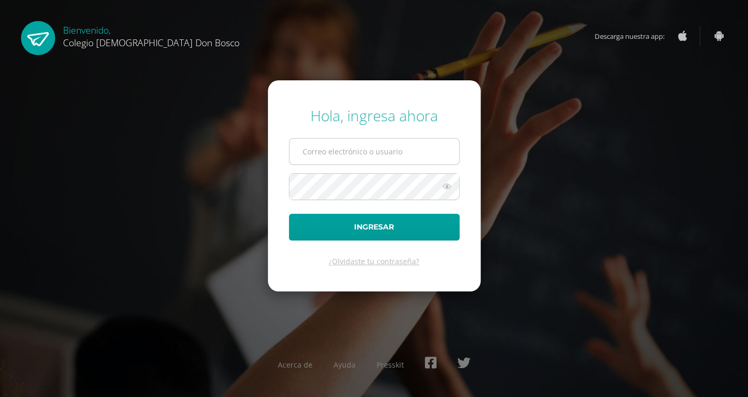
click at [315, 152] on input "text" at bounding box center [374, 152] width 170 height 26
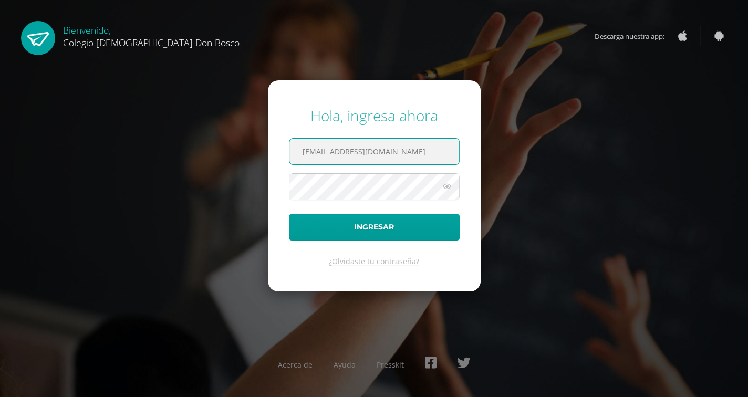
type input "g_liquez@donbosco.edu.gt"
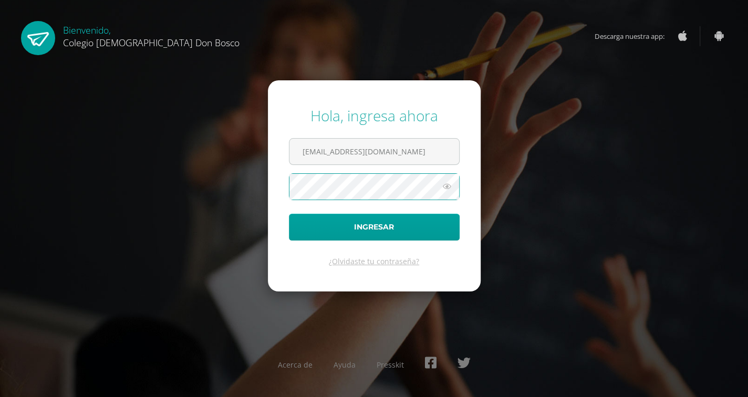
click at [289, 214] on button "Ingresar" at bounding box center [374, 227] width 171 height 27
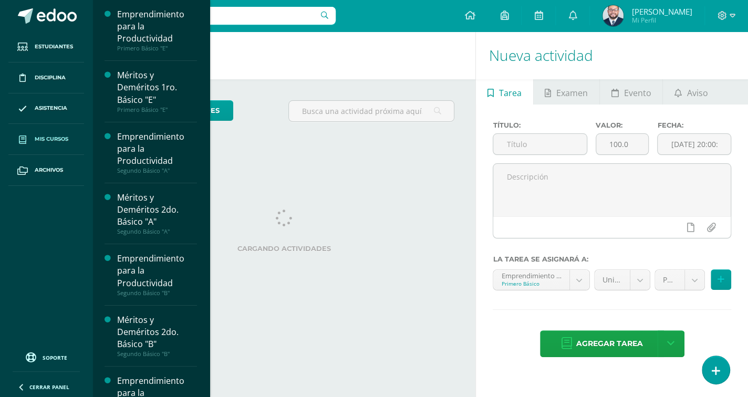
drag, startPoint x: 47, startPoint y: 145, endPoint x: 44, endPoint y: 134, distance: 12.0
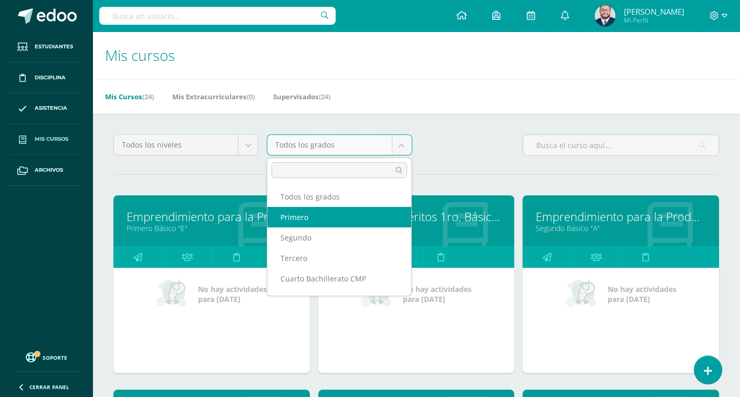
select select "10"
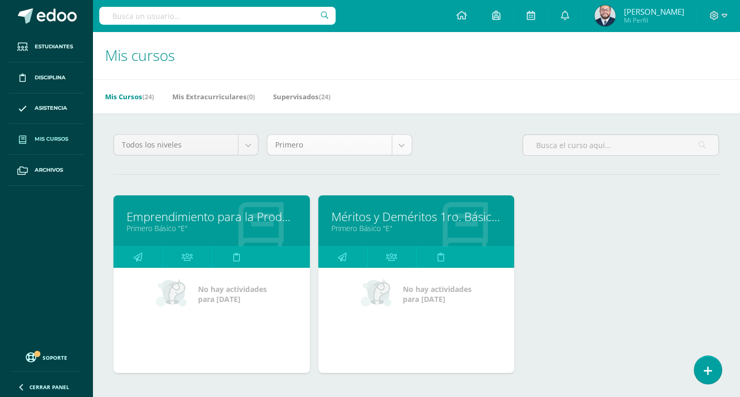
click at [400, 148] on body "Estudiantes Disciplina Asistencia Mis cursos Archivos Soporte Centro de ayuda Ú…" at bounding box center [370, 230] width 740 height 460
click at [398, 151] on body "Estudiantes Disciplina Asistencia Mis cursos Archivos Soporte Centro de ayuda Ú…" at bounding box center [370, 230] width 740 height 460
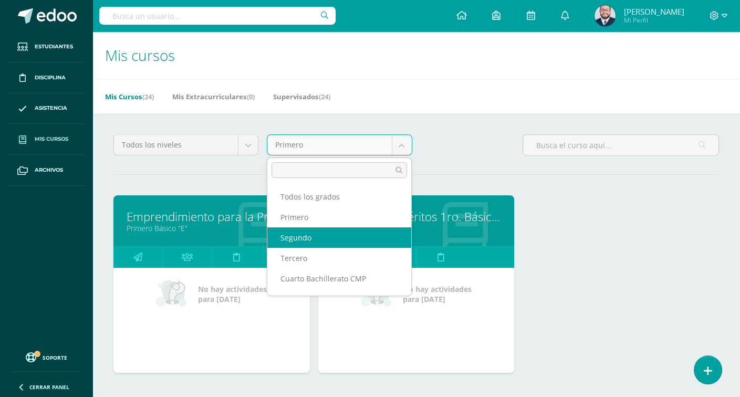
select select "11"
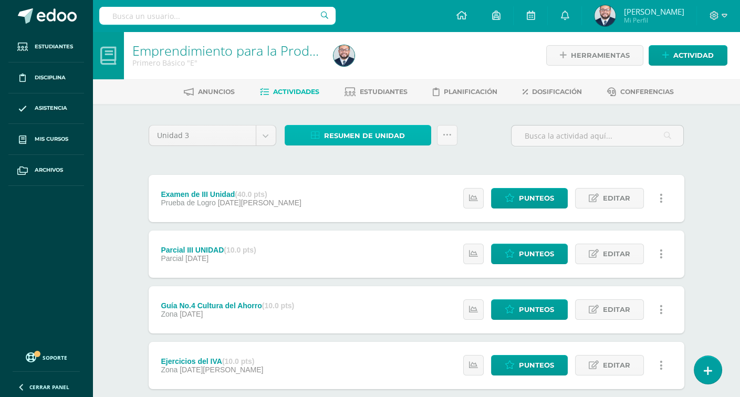
click at [355, 135] on span "Resumen de unidad" at bounding box center [364, 135] width 81 height 19
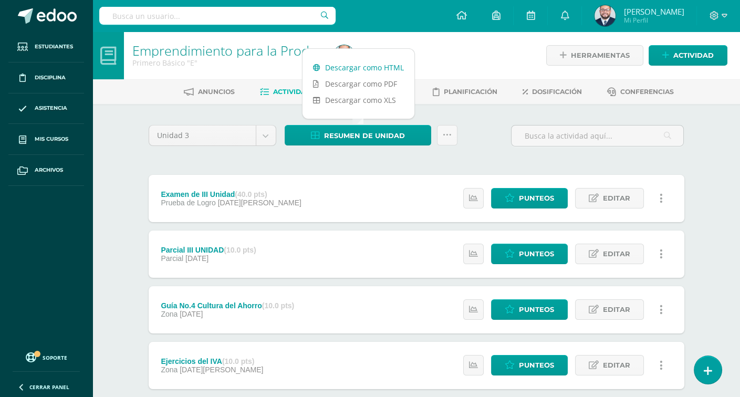
click at [366, 64] on link "Descargar como HTML" at bounding box center [358, 67] width 112 height 16
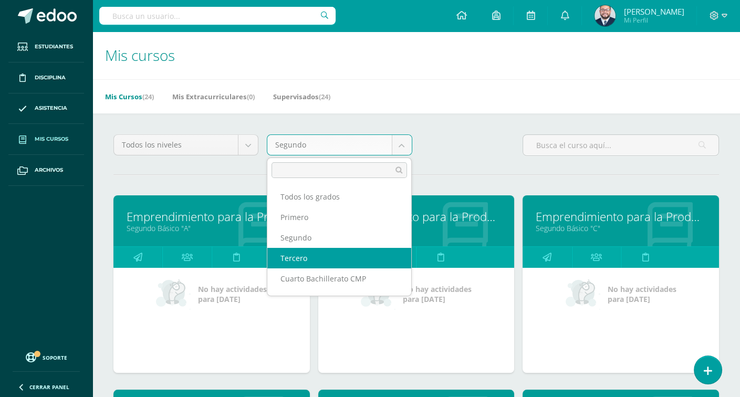
select select "12"
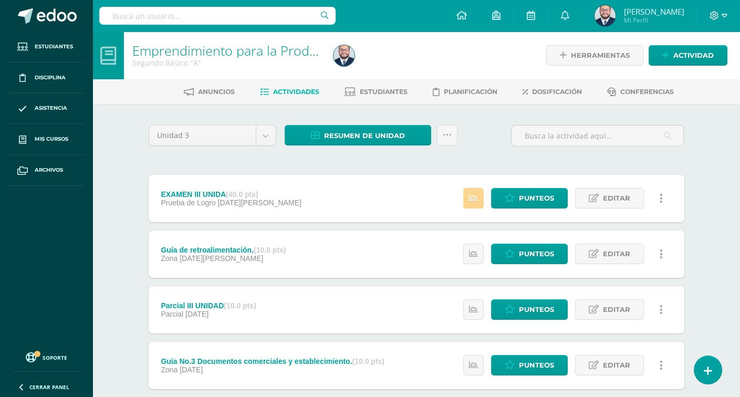
click at [474, 202] on link at bounding box center [473, 198] width 20 height 20
click at [347, 167] on div "Unidad 3 Unidad 1 Unidad 2 Unidad 3 Unidad 4 Resumen de unidad Descargar como H…" at bounding box center [416, 365] width 544 height 480
click at [368, 133] on span "Resumen de unidad" at bounding box center [364, 135] width 81 height 19
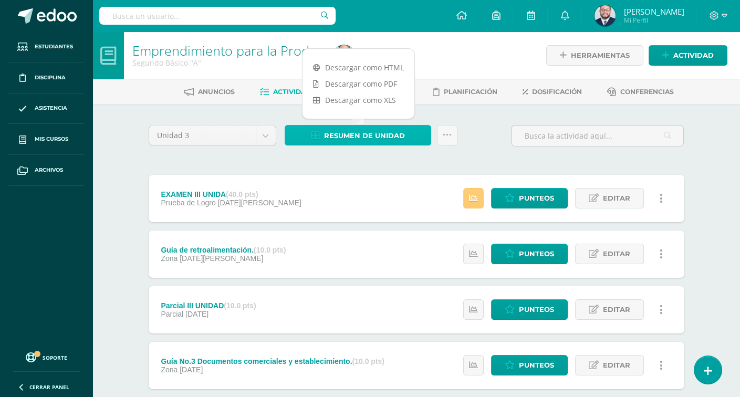
click at [349, 133] on span "Resumen de unidad" at bounding box center [364, 135] width 81 height 19
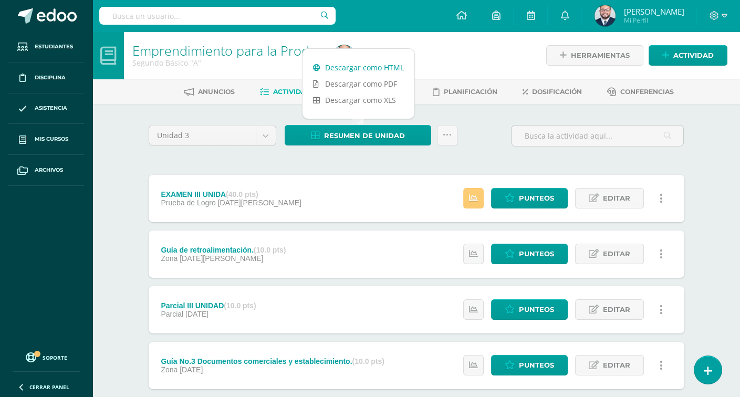
click at [378, 65] on link "Descargar como HTML" at bounding box center [358, 67] width 112 height 16
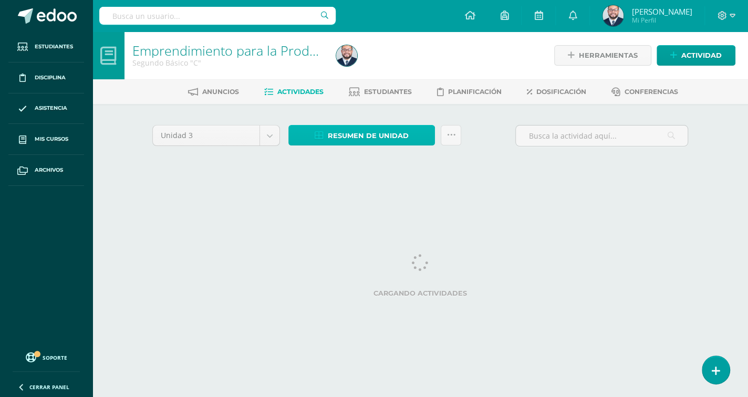
click at [345, 138] on span "Resumen de unidad" at bounding box center [368, 135] width 81 height 19
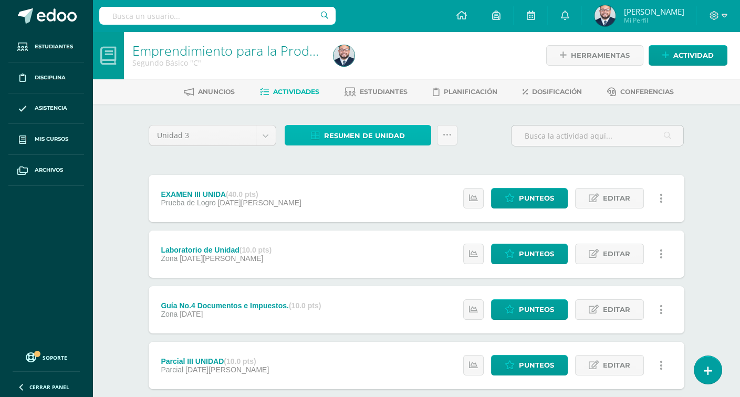
click at [363, 134] on span "Resumen de unidad" at bounding box center [364, 135] width 81 height 19
click at [360, 135] on span "Resumen de unidad" at bounding box center [364, 135] width 81 height 19
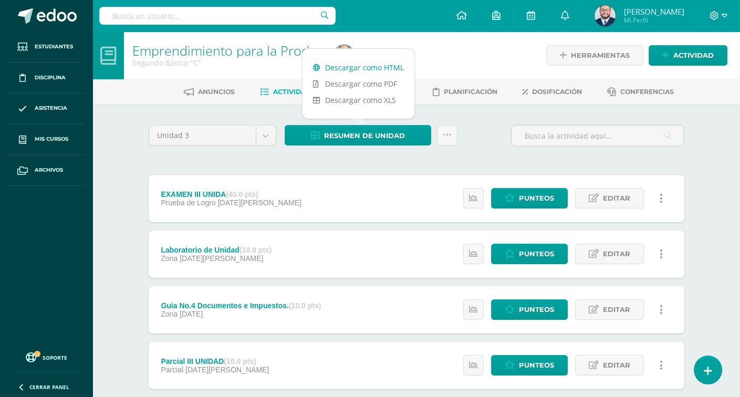
click at [358, 65] on link "Descargar como HTML" at bounding box center [358, 67] width 112 height 16
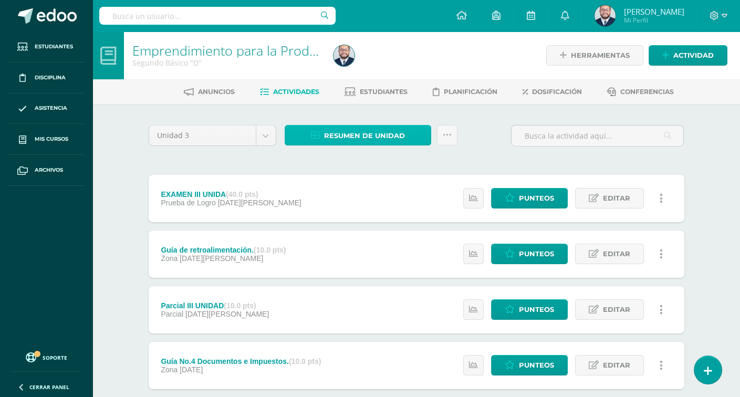
click at [351, 134] on span "Resumen de unidad" at bounding box center [364, 135] width 81 height 19
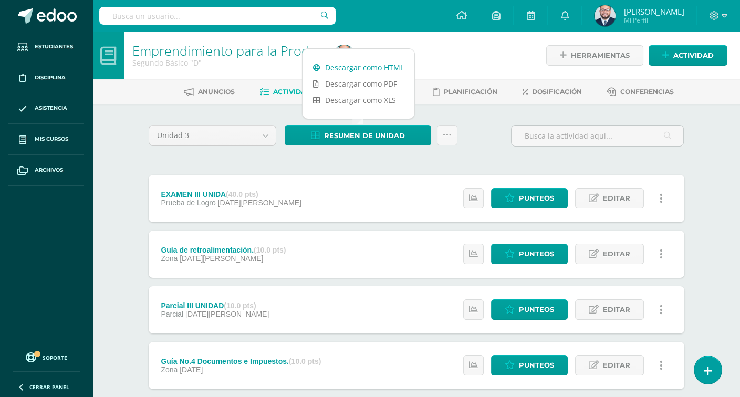
click at [361, 67] on link "Descargar como HTML" at bounding box center [358, 67] width 112 height 16
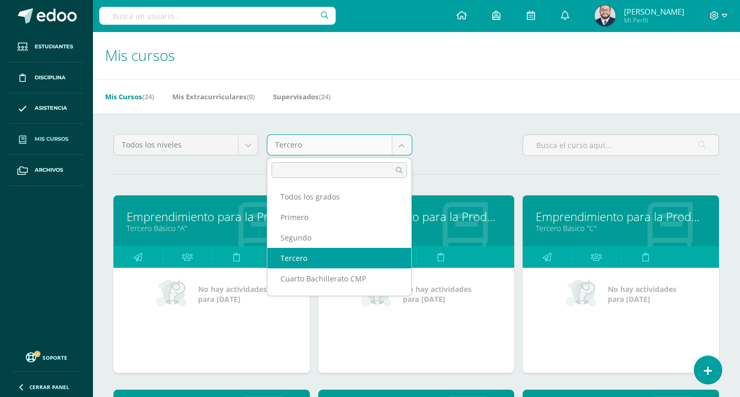
scroll to position [34, 0]
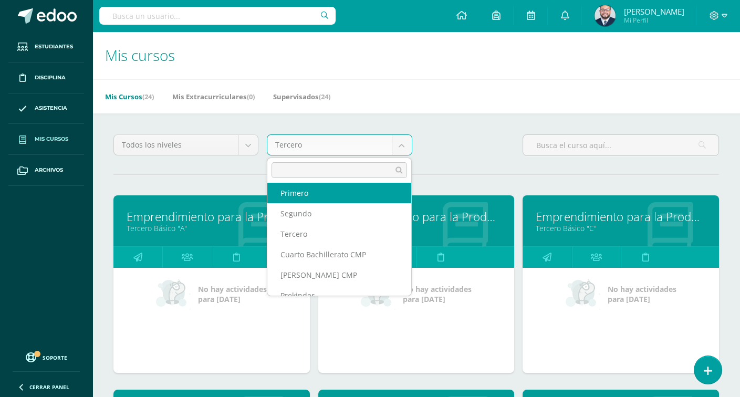
drag, startPoint x: 340, startPoint y: 266, endPoint x: 481, endPoint y: 138, distance: 190.7
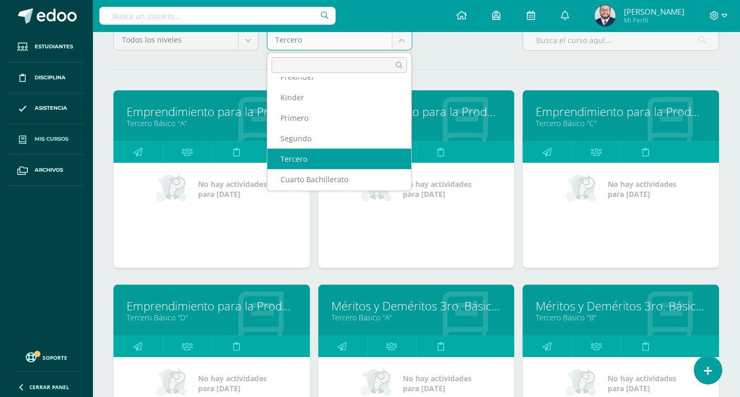
scroll to position [0, 0]
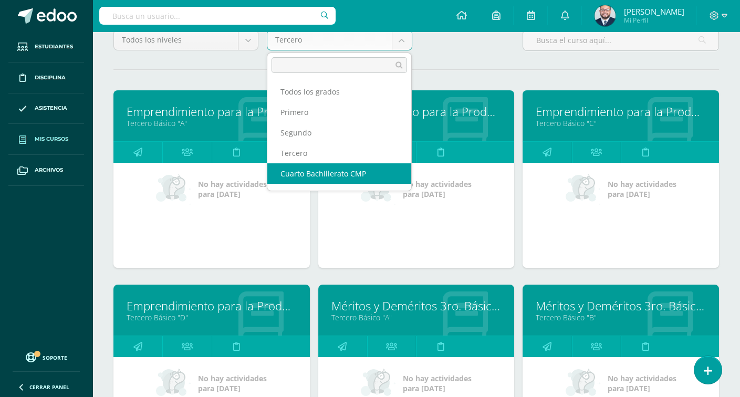
select select "13"
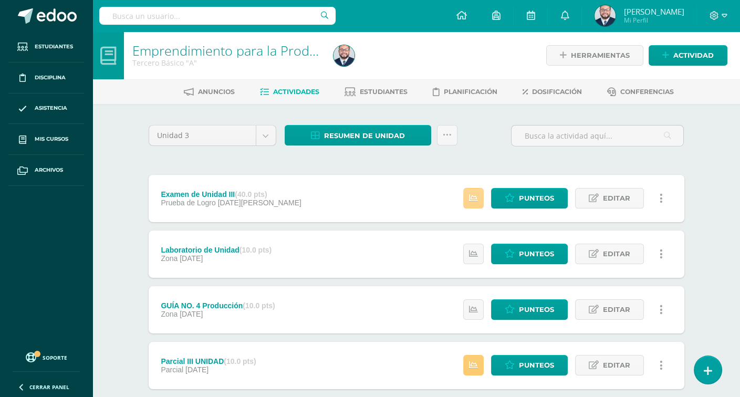
click at [474, 204] on link at bounding box center [473, 198] width 20 height 20
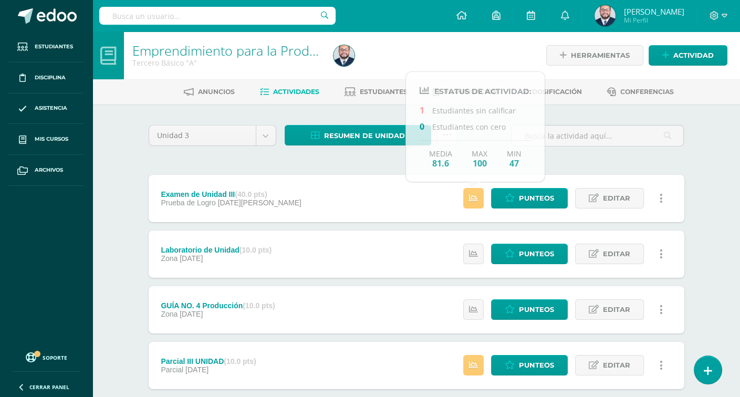
drag, startPoint x: 351, startPoint y: 166, endPoint x: 358, endPoint y: 173, distance: 10.4
click at [351, 166] on div "Unidad 3 Unidad 1 Unidad 2 Unidad 3 Unidad 4 Resumen de unidad Descargar como H…" at bounding box center [416, 365] width 544 height 480
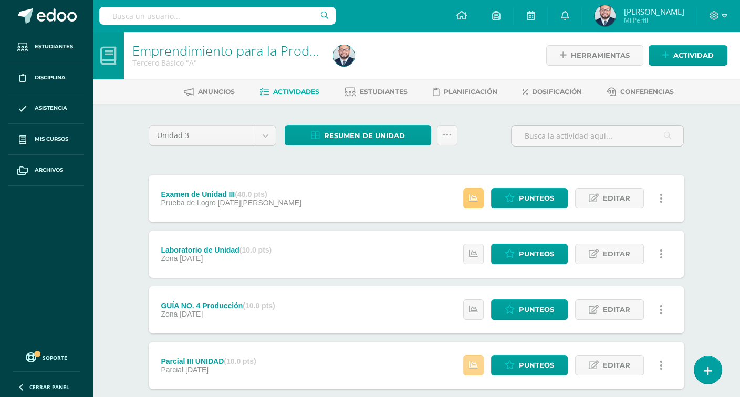
click at [475, 370] on link at bounding box center [473, 365] width 20 height 20
click at [465, 149] on div "Unidad 3 Unidad 1 Unidad 2 Unidad 3 Unidad 4 Resumen de unidad Descargar como H…" at bounding box center [416, 140] width 544 height 30
click at [355, 140] on span "Resumen de unidad" at bounding box center [364, 135] width 81 height 19
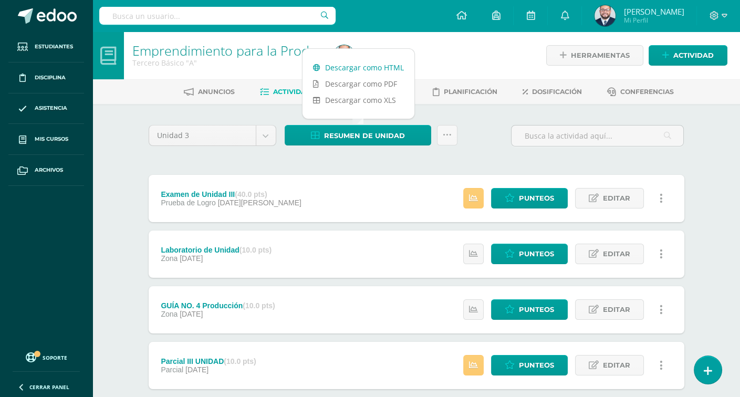
click at [347, 67] on link "Descargar como HTML" at bounding box center [358, 67] width 112 height 16
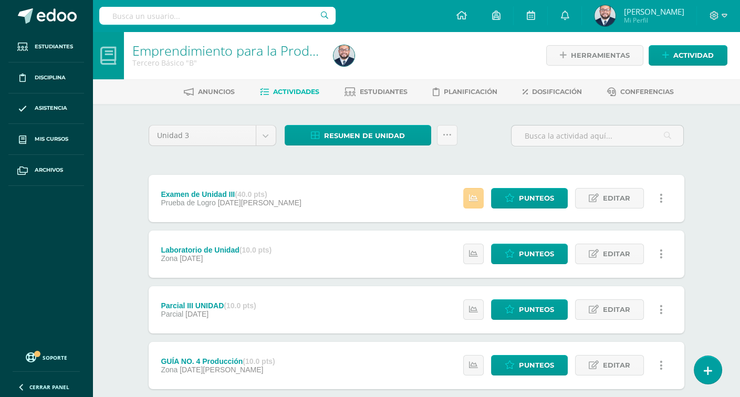
click at [473, 198] on icon at bounding box center [473, 198] width 9 height 9
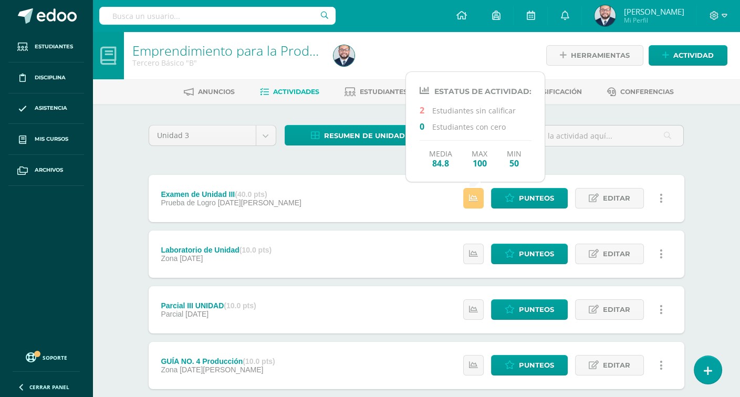
click at [371, 171] on div "Unidad 3 Unidad 1 Unidad 2 Unidad 3 Unidad 4 Resumen de unidad Descargar como H…" at bounding box center [416, 365] width 544 height 480
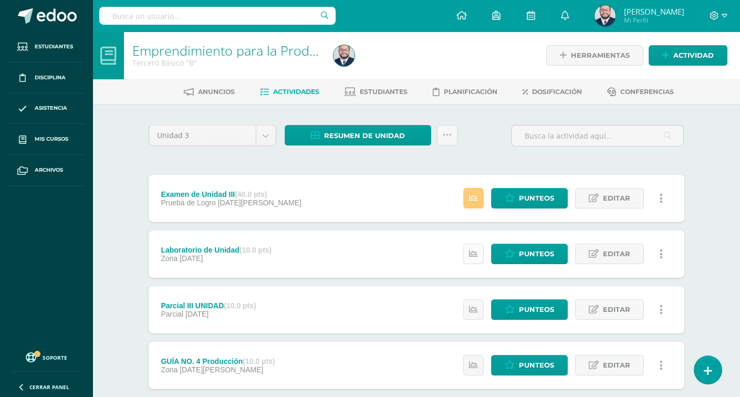
click at [480, 255] on link at bounding box center [473, 254] width 20 height 20
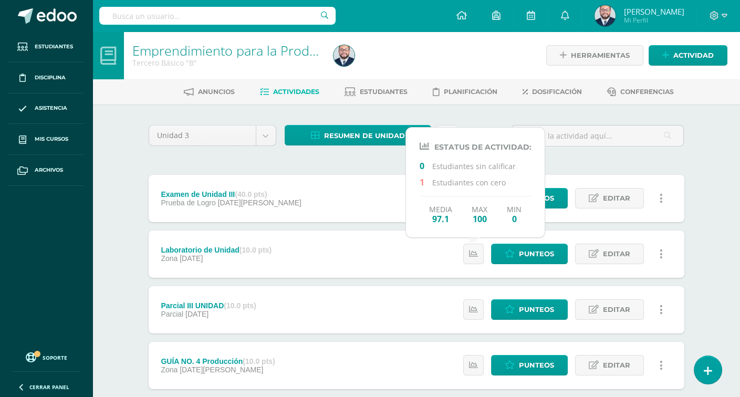
click at [357, 162] on div "Unidad 3 Unidad 1 Unidad 2 Unidad 3 Unidad 4 Resumen de unidad Descargar como H…" at bounding box center [416, 365] width 544 height 480
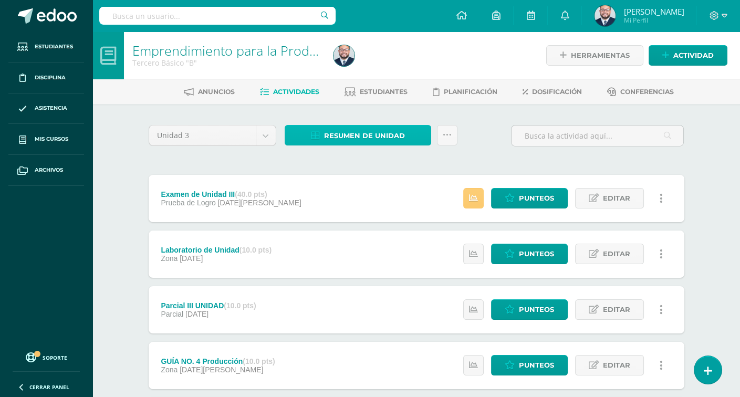
click at [348, 132] on span "Resumen de unidad" at bounding box center [364, 135] width 81 height 19
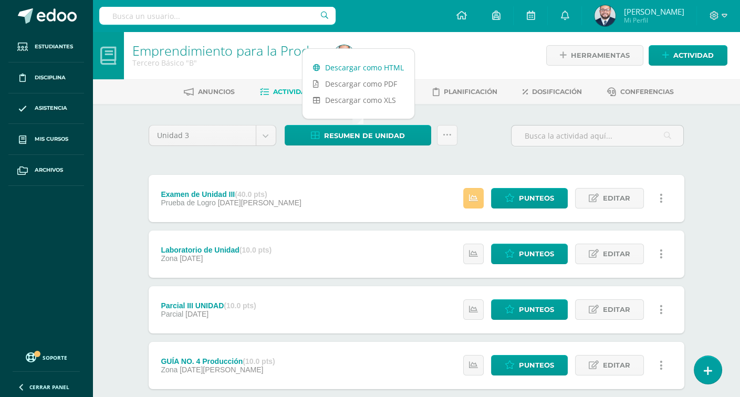
click at [352, 62] on link "Descargar como HTML" at bounding box center [358, 67] width 112 height 16
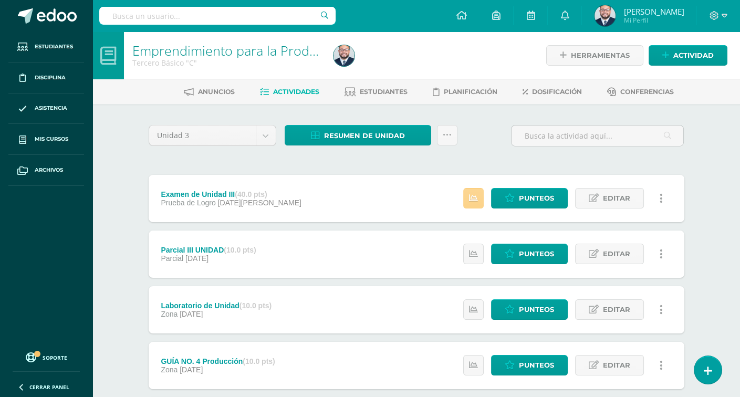
click at [475, 199] on icon at bounding box center [473, 198] width 9 height 9
click at [336, 164] on div "Unidad 3 Unidad 1 Unidad 2 Unidad 3 Unidad 4 Resumen de unidad Descargar como H…" at bounding box center [416, 365] width 544 height 480
click at [354, 135] on span "Resumen de unidad" at bounding box center [364, 135] width 81 height 19
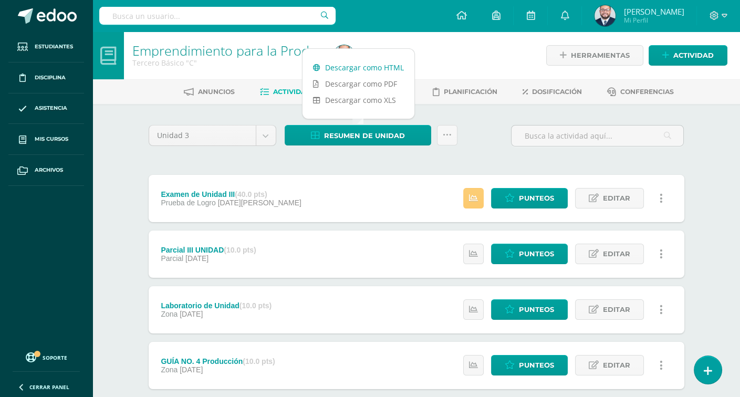
click at [356, 66] on link "Descargar como HTML" at bounding box center [358, 67] width 112 height 16
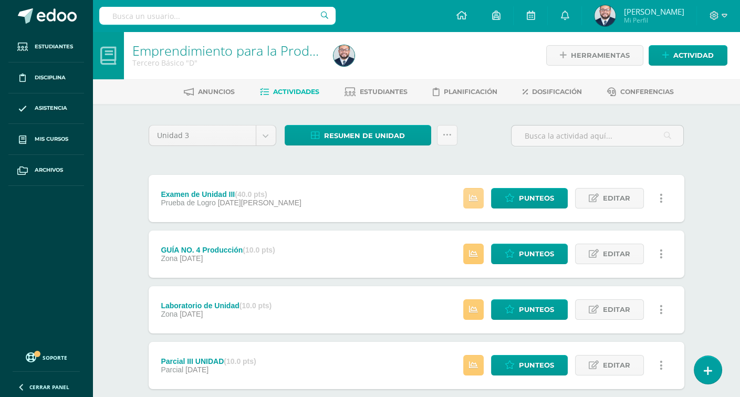
click at [472, 194] on icon at bounding box center [473, 198] width 9 height 9
click at [348, 160] on div "Unidad 3 Unidad 1 Unidad 2 Unidad 3 Unidad 4 Resumen de unidad Descargar como H…" at bounding box center [416, 365] width 544 height 480
click at [353, 131] on span "Resumen de unidad" at bounding box center [364, 135] width 81 height 19
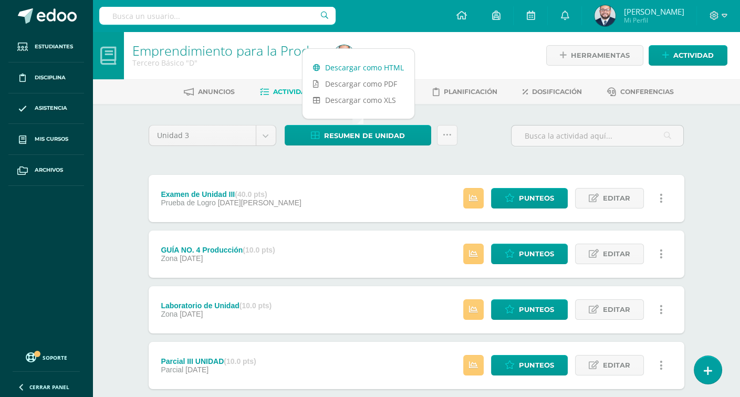
click at [373, 64] on link "Descargar como HTML" at bounding box center [358, 67] width 112 height 16
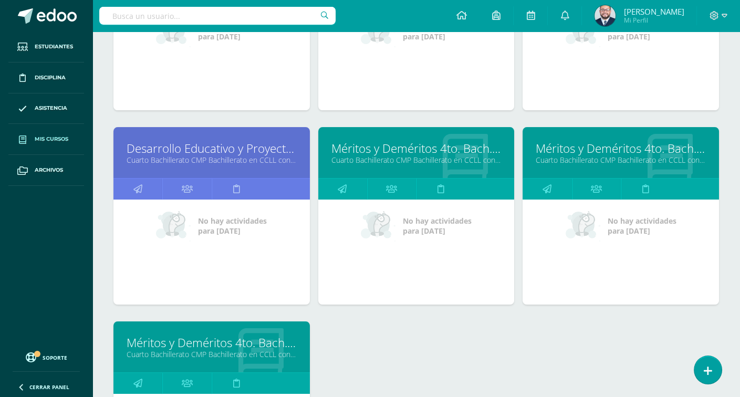
scroll to position [450, 0]
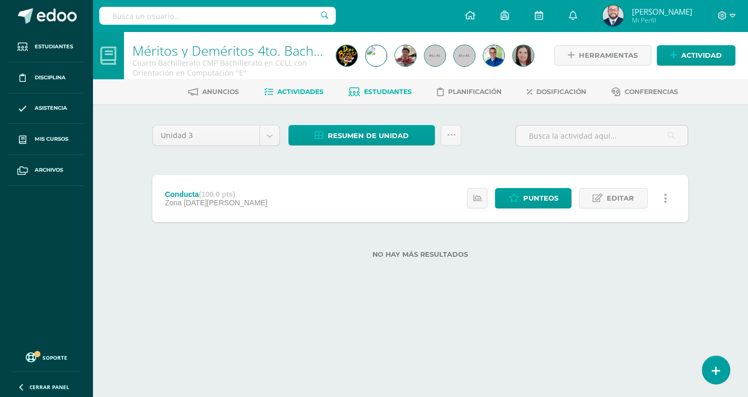
click at [373, 91] on span "Estudiantes" at bounding box center [388, 92] width 48 height 8
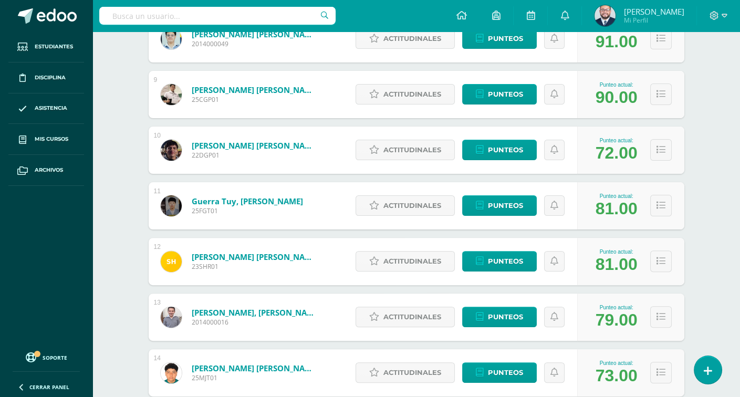
scroll to position [813, 0]
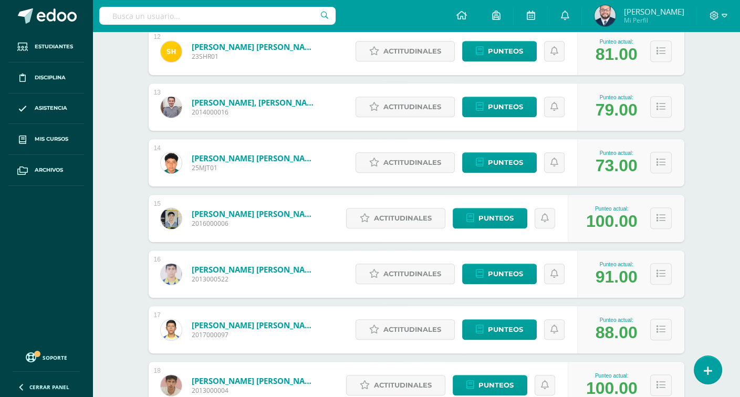
click at [649, 220] on div "Punteo actual: 100.00" at bounding box center [626, 218] width 117 height 47
click at [658, 217] on icon at bounding box center [660, 218] width 9 height 9
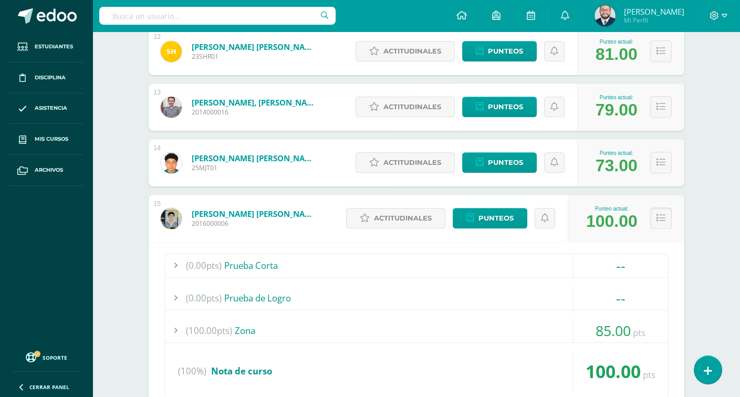
click at [662, 214] on icon at bounding box center [660, 218] width 9 height 9
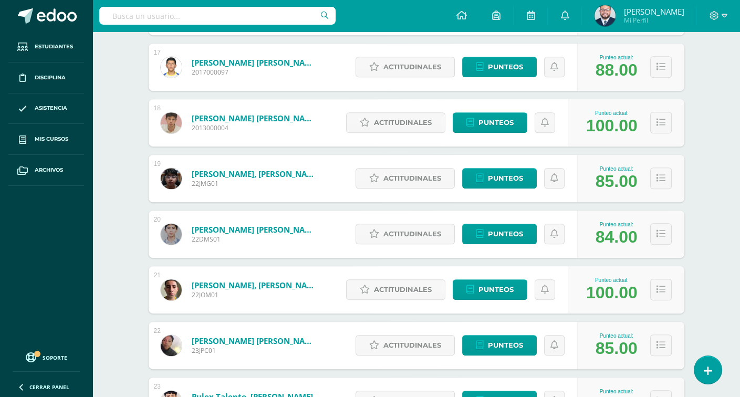
scroll to position [1181, 0]
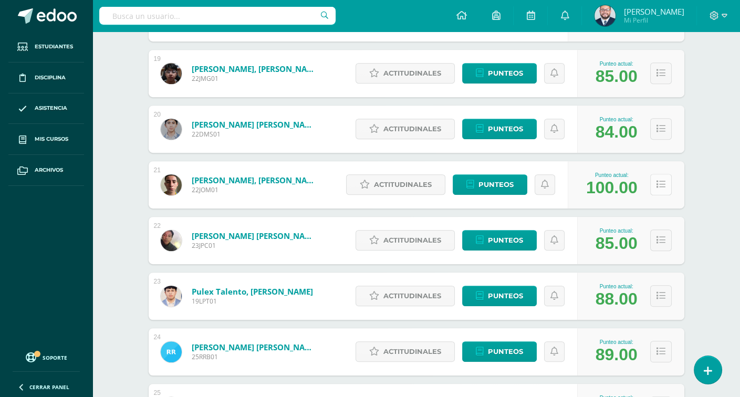
click at [658, 189] on button at bounding box center [661, 185] width 22 height 22
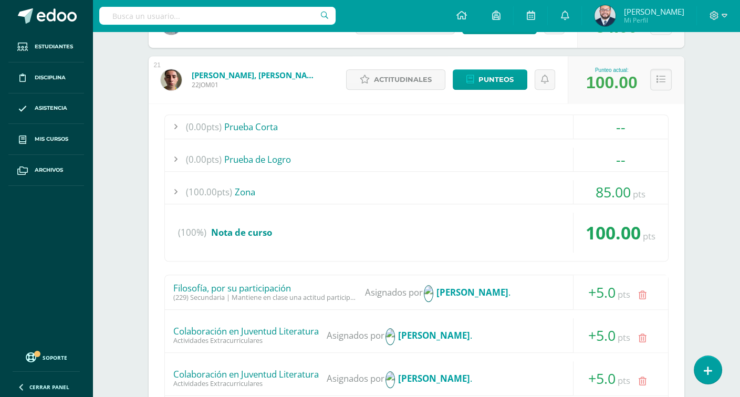
scroll to position [1233, 0]
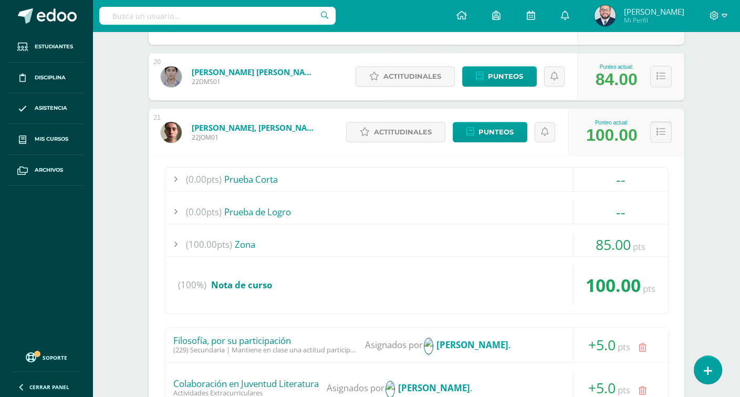
click at [657, 134] on icon at bounding box center [660, 132] width 9 height 9
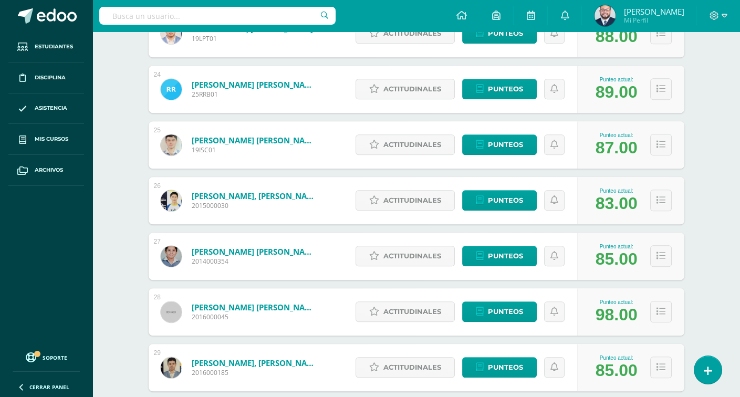
scroll to position [1496, 0]
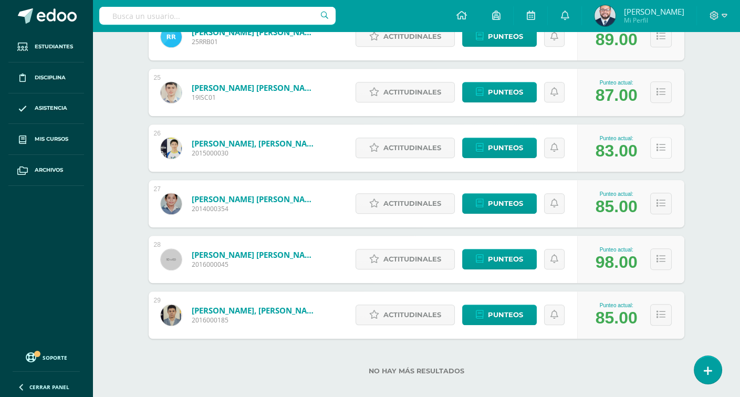
click at [667, 146] on button at bounding box center [661, 148] width 22 height 22
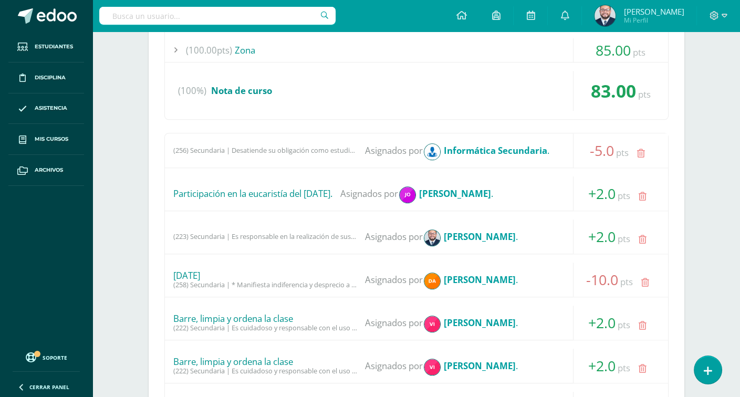
scroll to position [1601, 0]
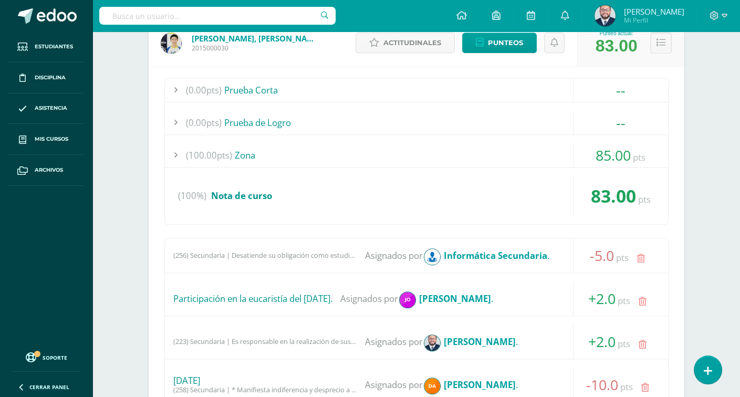
click at [661, 43] on icon at bounding box center [660, 42] width 9 height 9
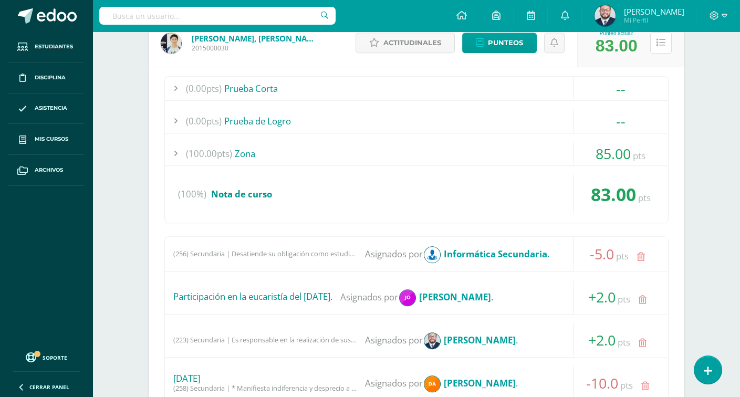
scroll to position [1506, 0]
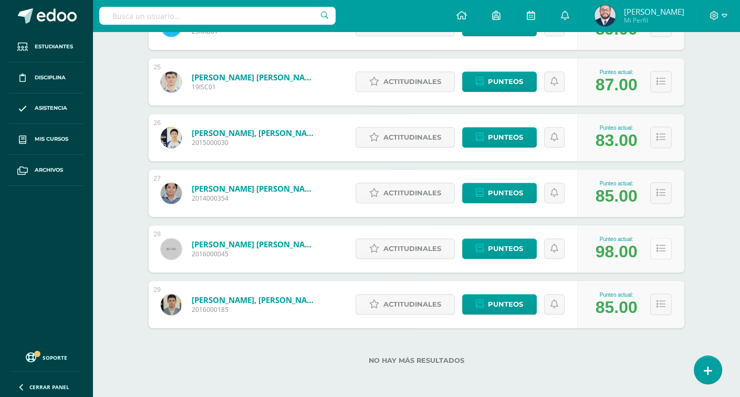
click at [661, 247] on icon at bounding box center [660, 248] width 9 height 9
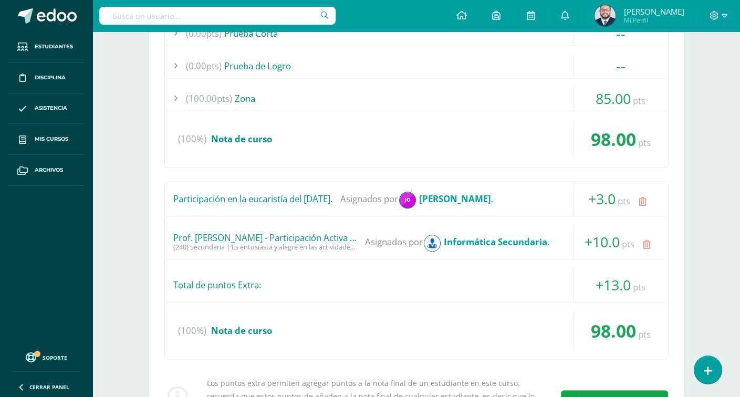
scroll to position [1611, 0]
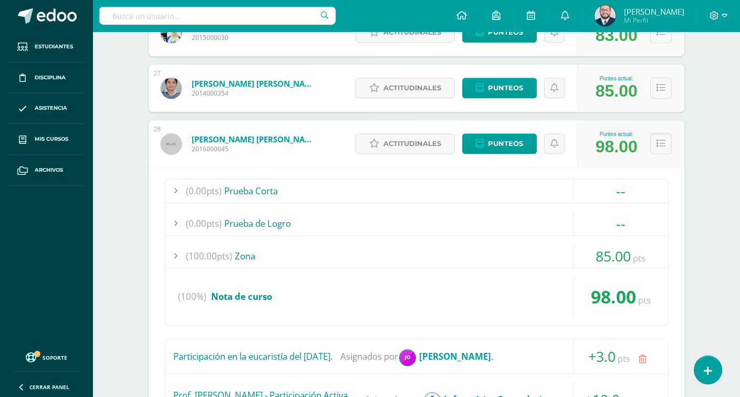
click at [655, 143] on button at bounding box center [661, 144] width 22 height 22
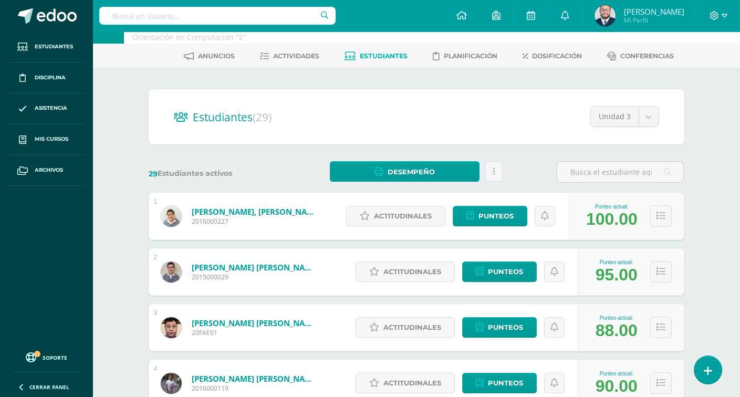
scroll to position [0, 0]
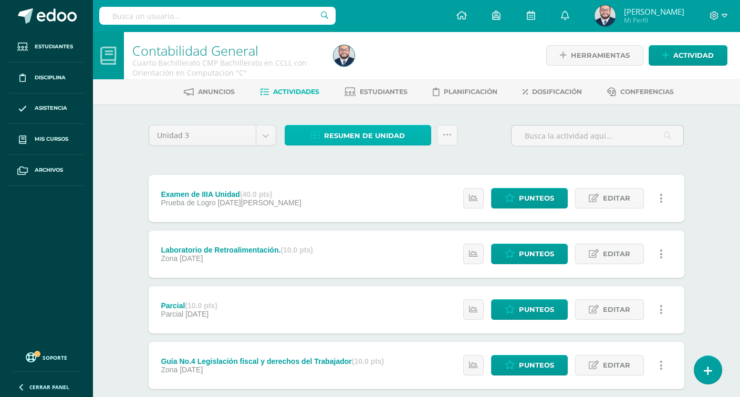
click at [366, 135] on span "Resumen de unidad" at bounding box center [364, 135] width 81 height 19
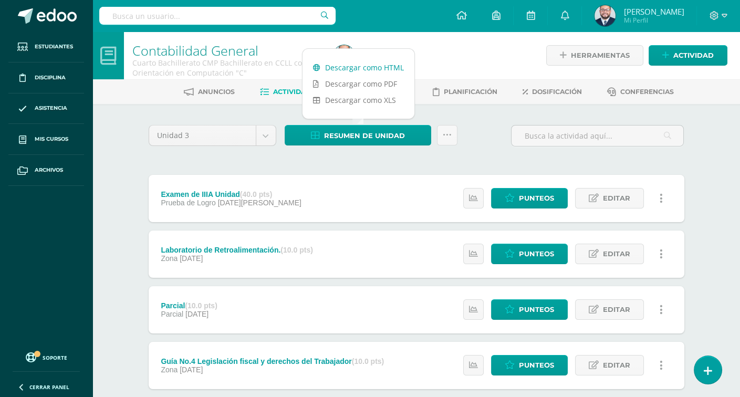
click at [378, 68] on link "Descargar como HTML" at bounding box center [358, 67] width 112 height 16
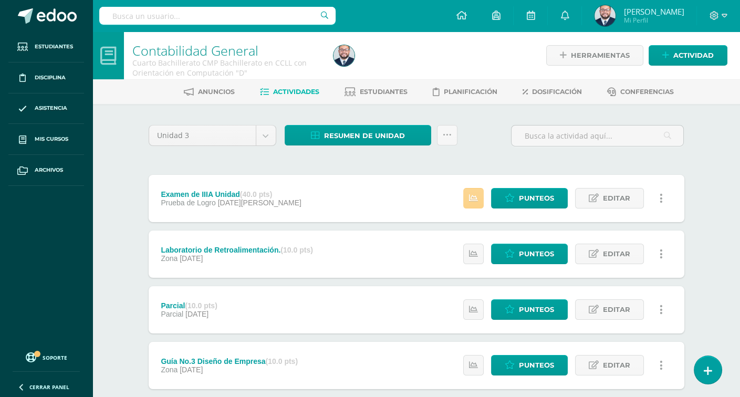
click at [478, 196] on icon at bounding box center [473, 198] width 9 height 9
click at [336, 153] on div "Resumen de unidad Descargar como HTML Descargar como PDF Descargar como XLS Sub…" at bounding box center [370, 140] width 181 height 30
click at [354, 139] on span "Resumen de unidad" at bounding box center [364, 135] width 81 height 19
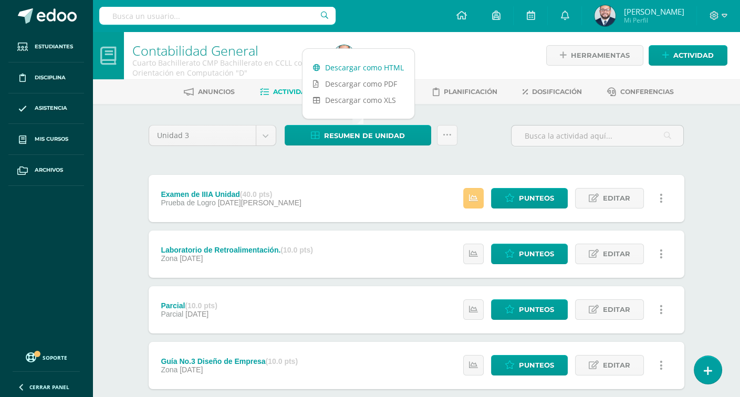
click at [367, 61] on link "Descargar como HTML" at bounding box center [358, 67] width 112 height 16
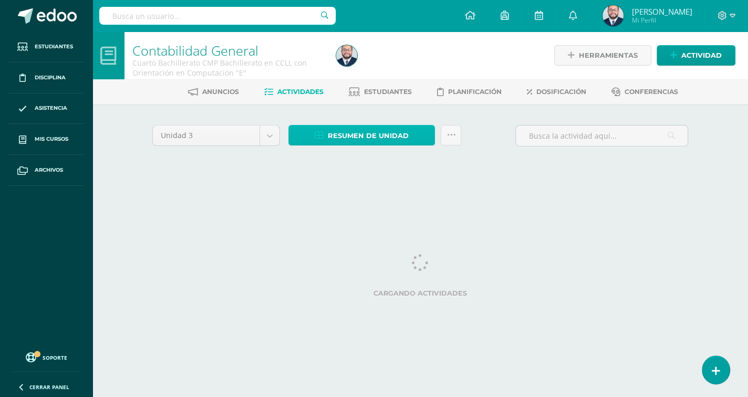
click at [356, 131] on span "Resumen de unidad" at bounding box center [368, 135] width 81 height 19
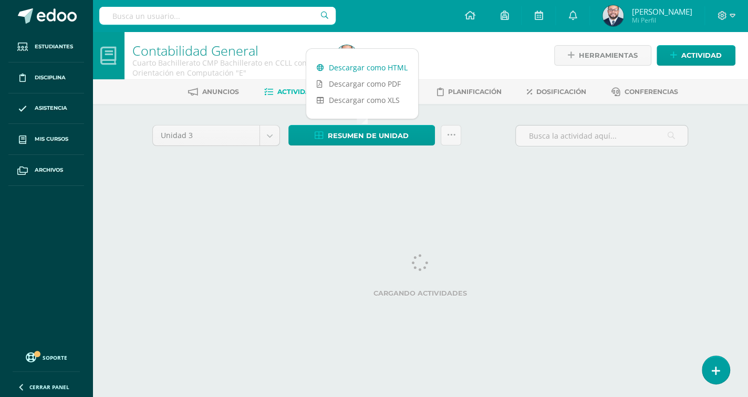
click at [358, 71] on link "Descargar como HTML" at bounding box center [362, 67] width 112 height 16
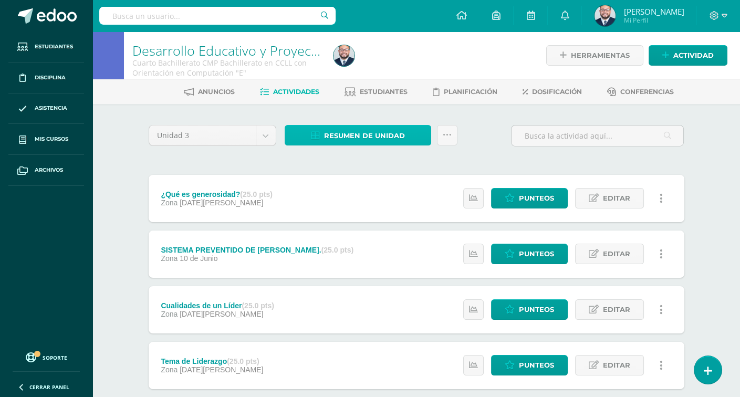
click at [366, 132] on span "Resumen de unidad" at bounding box center [364, 135] width 81 height 19
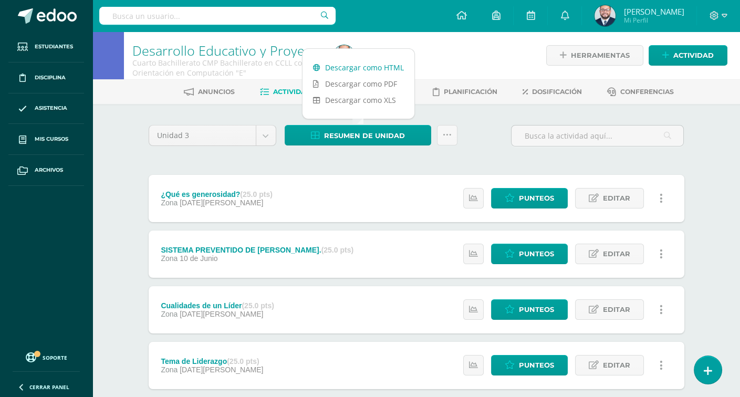
click at [383, 66] on link "Descargar como HTML" at bounding box center [358, 67] width 112 height 16
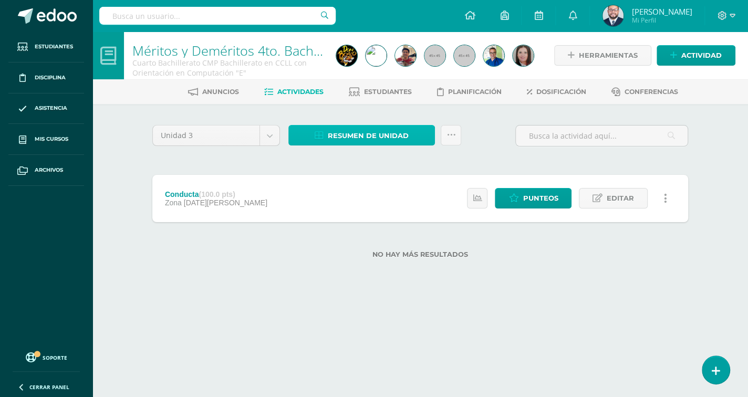
click at [368, 138] on span "Resumen de unidad" at bounding box center [368, 135] width 81 height 19
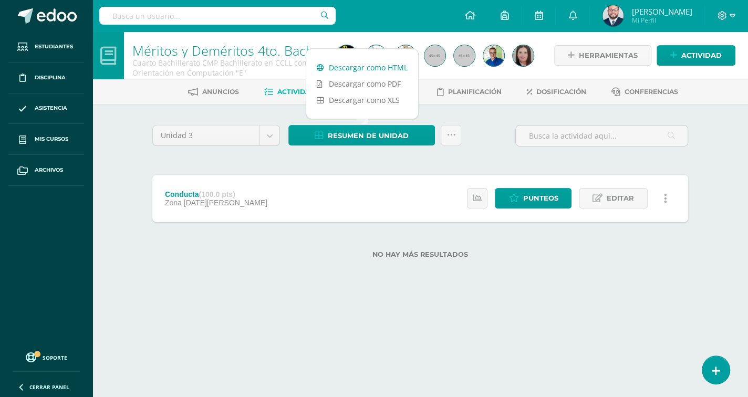
click at [366, 64] on link "Descargar como HTML" at bounding box center [362, 67] width 112 height 16
click at [297, 278] on div "Unidad 3 Unidad 1 Unidad 2 Unidad 3 Unidad 4 Resumen de unidad Subir actividade…" at bounding box center [420, 198] width 578 height 188
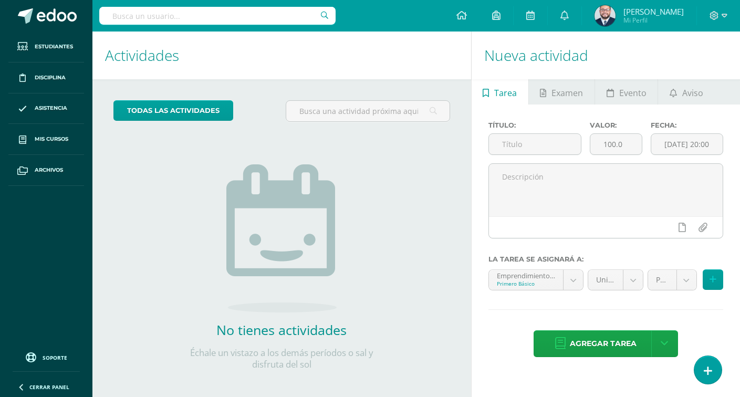
click at [709, 18] on icon at bounding box center [713, 15] width 9 height 9
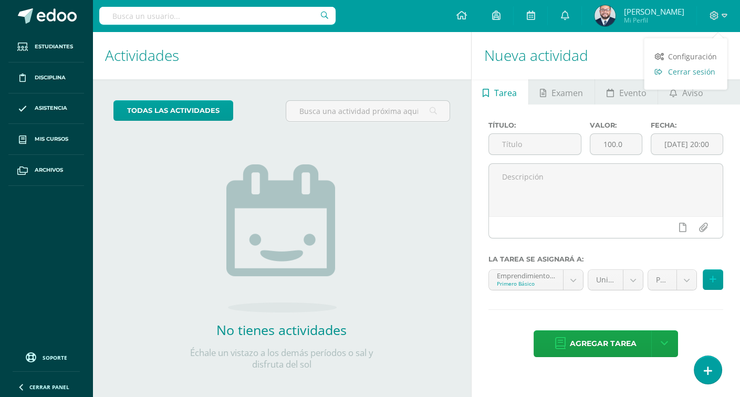
click at [688, 74] on span "Cerrar sesión" at bounding box center [691, 72] width 47 height 10
